Goal: Navigation & Orientation: Find specific page/section

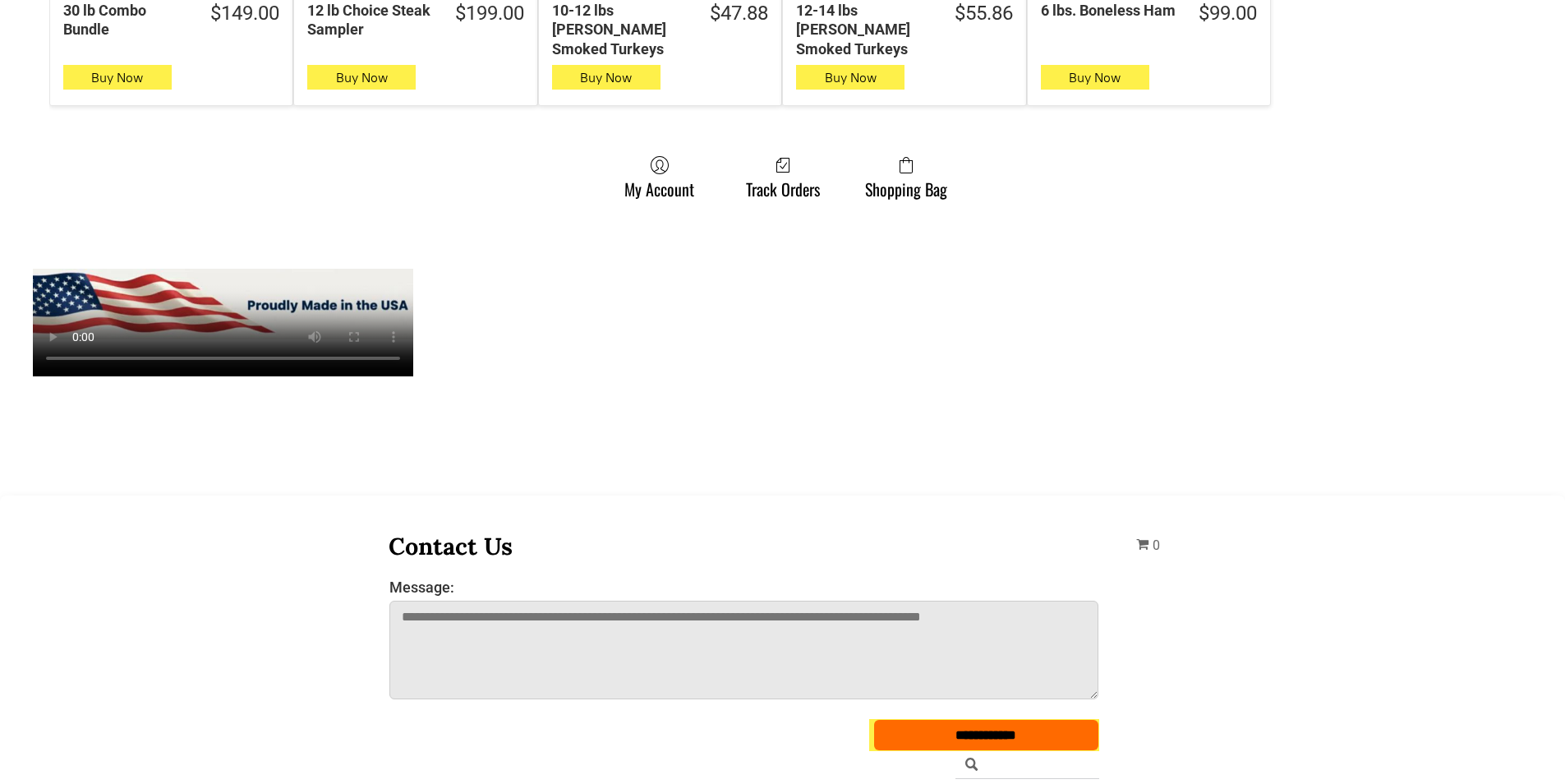
scroll to position [1396, 0]
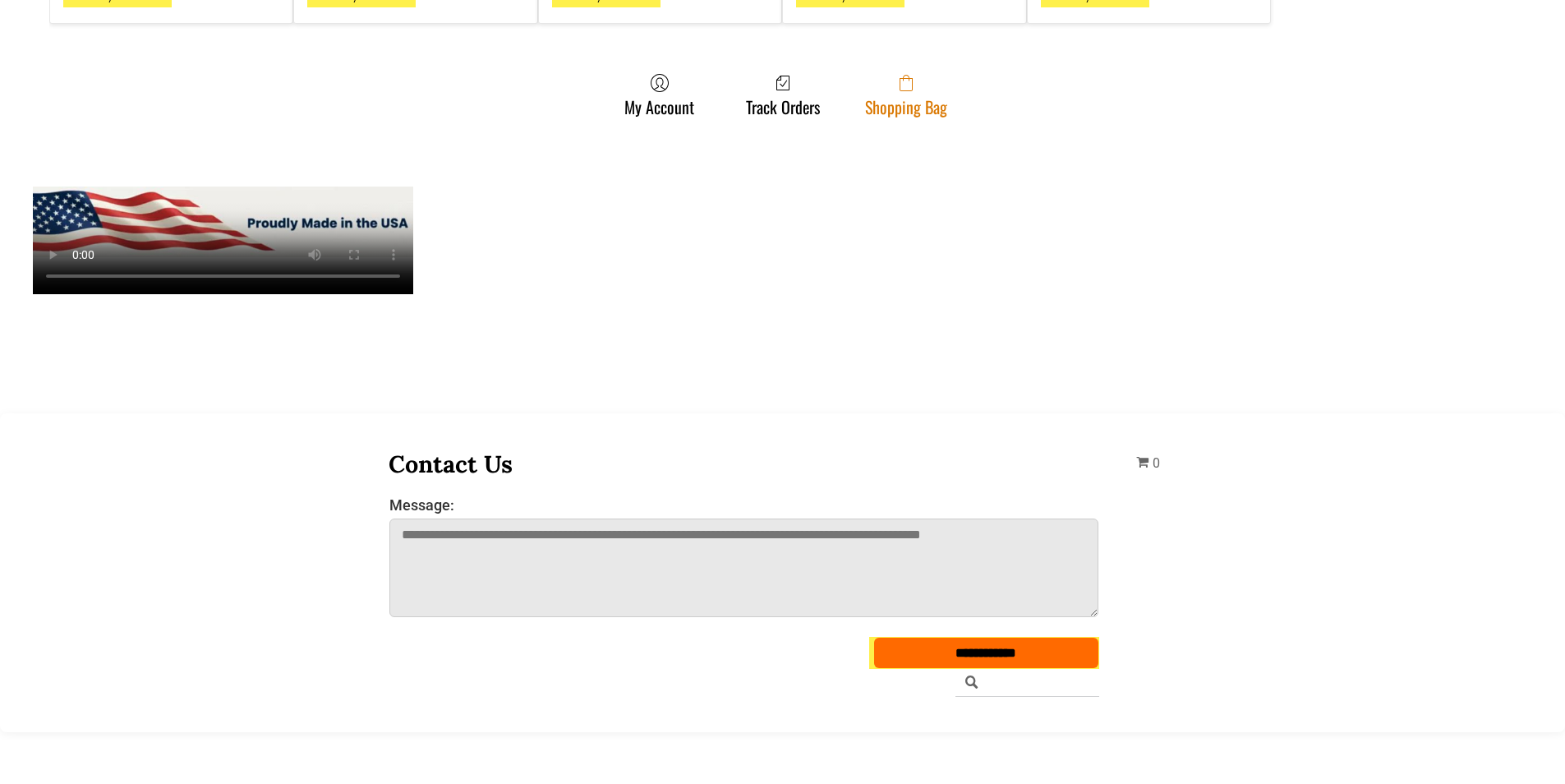
click at [868, 93] on link "Shopping Bag" at bounding box center [905, 95] width 98 height 44
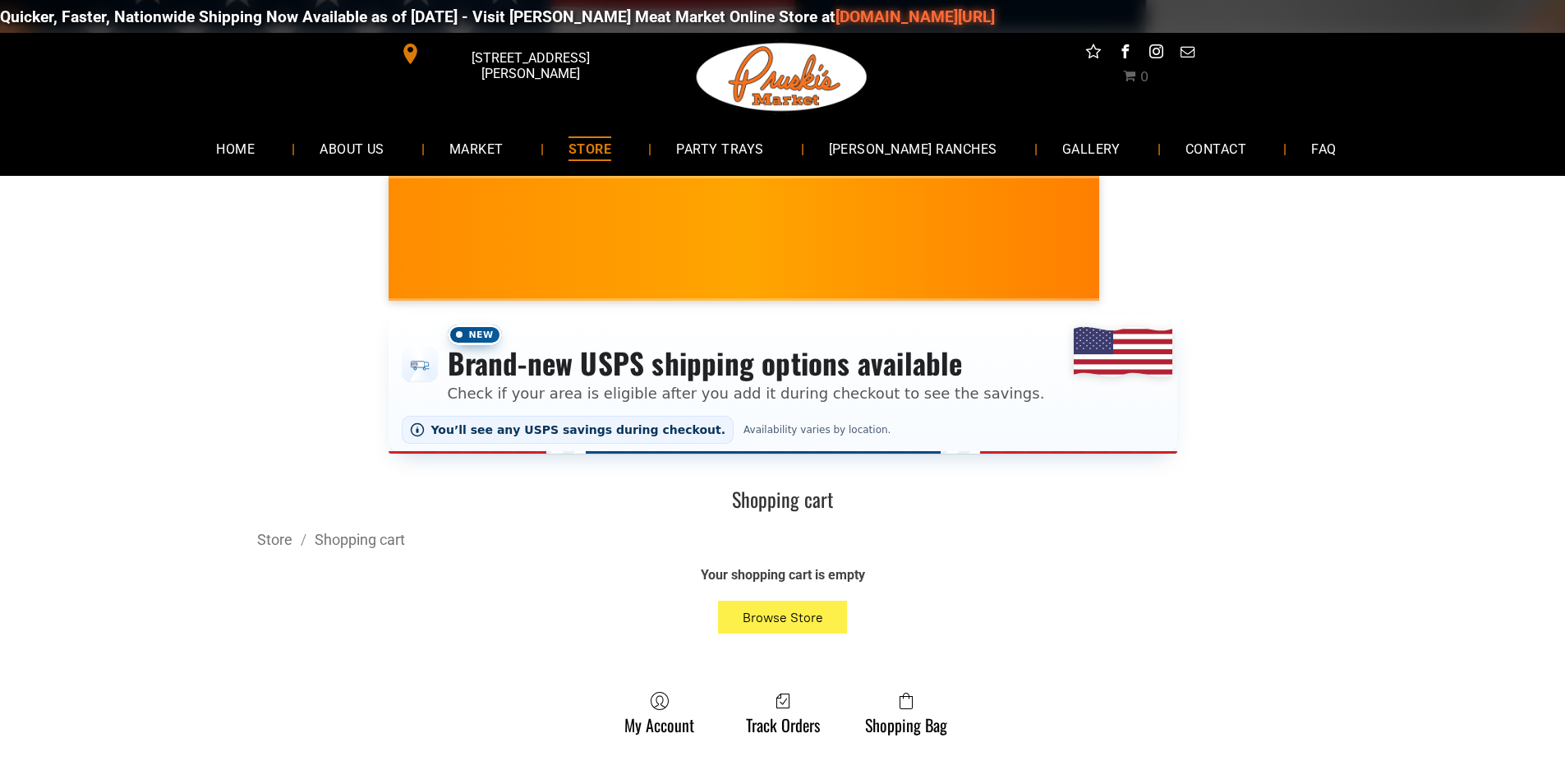
click at [595, 133] on link "STORE" at bounding box center [589, 148] width 92 height 44
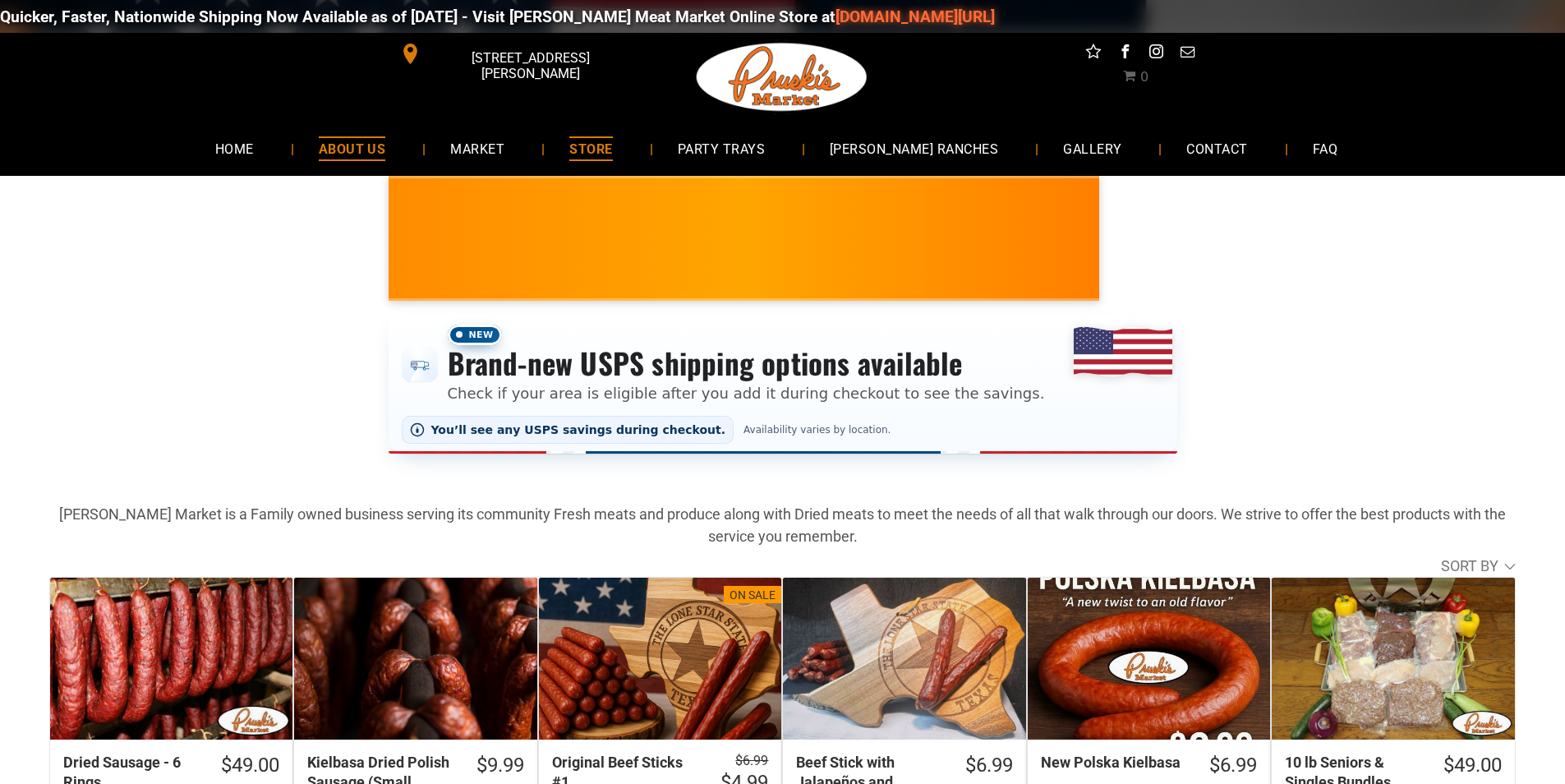
click at [411, 130] on link "ABOUT US" at bounding box center [352, 148] width 116 height 44
